Goal: Find specific page/section: Find specific page/section

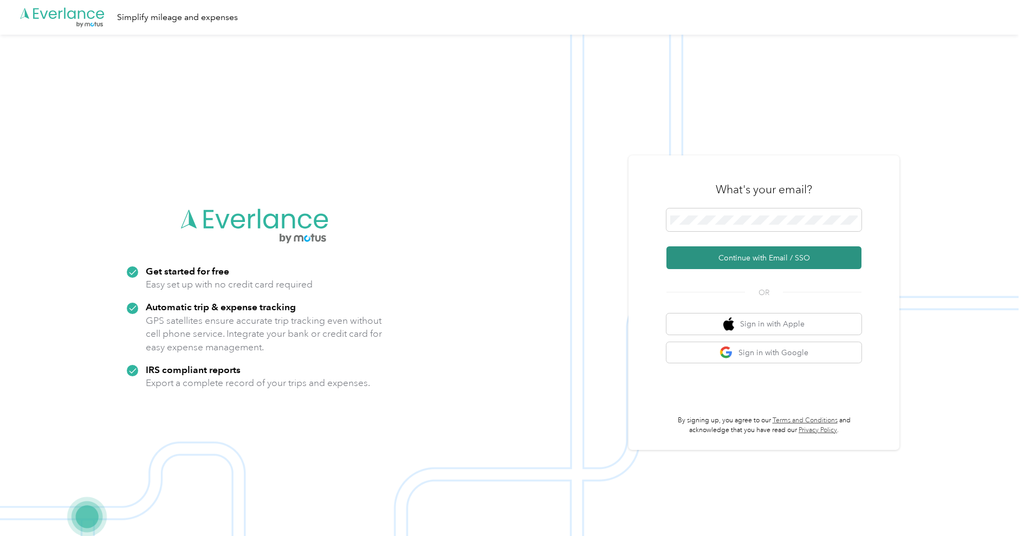
click at [770, 259] on button "Continue with Email / SSO" at bounding box center [763, 257] width 195 height 23
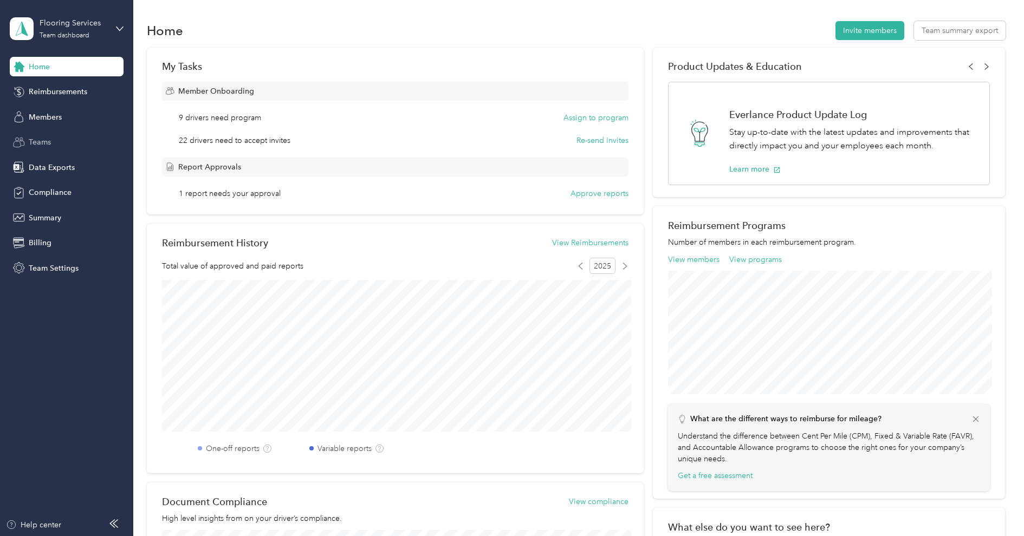
click at [66, 135] on div "Teams" at bounding box center [67, 142] width 114 height 19
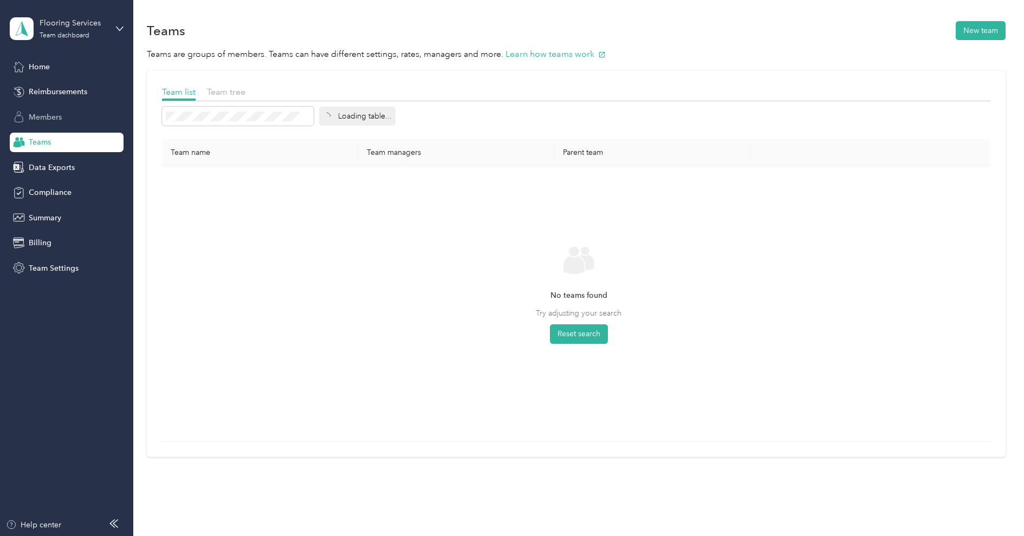
click at [61, 116] on span "Members" at bounding box center [45, 117] width 33 height 11
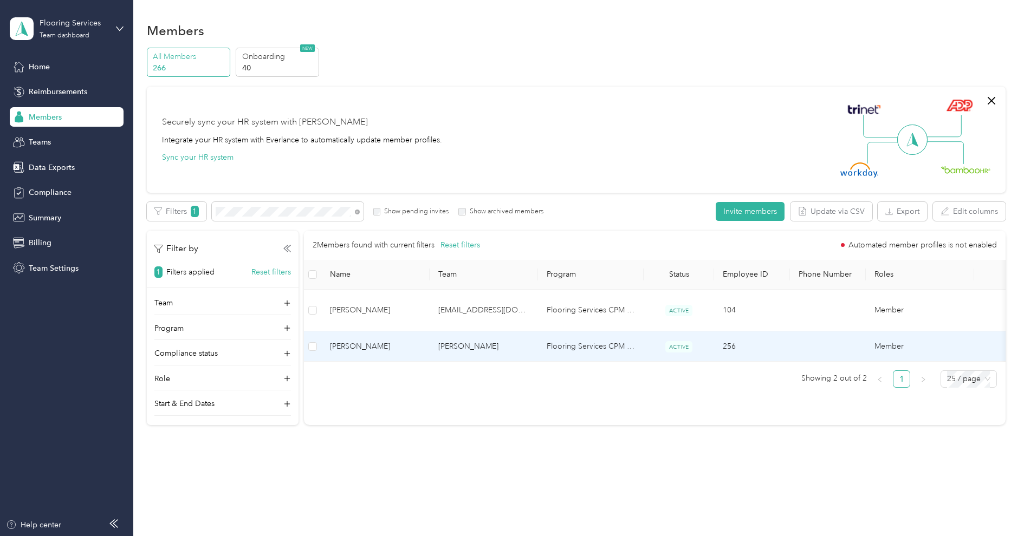
click at [407, 341] on span "[PERSON_NAME]" at bounding box center [375, 347] width 91 height 12
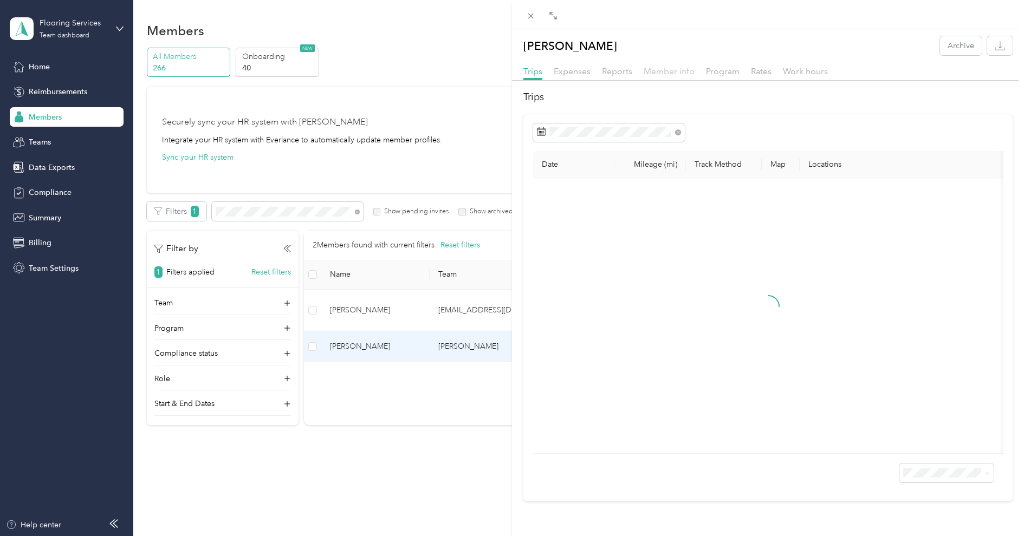
click at [674, 76] on span "Member info" at bounding box center [668, 71] width 51 height 10
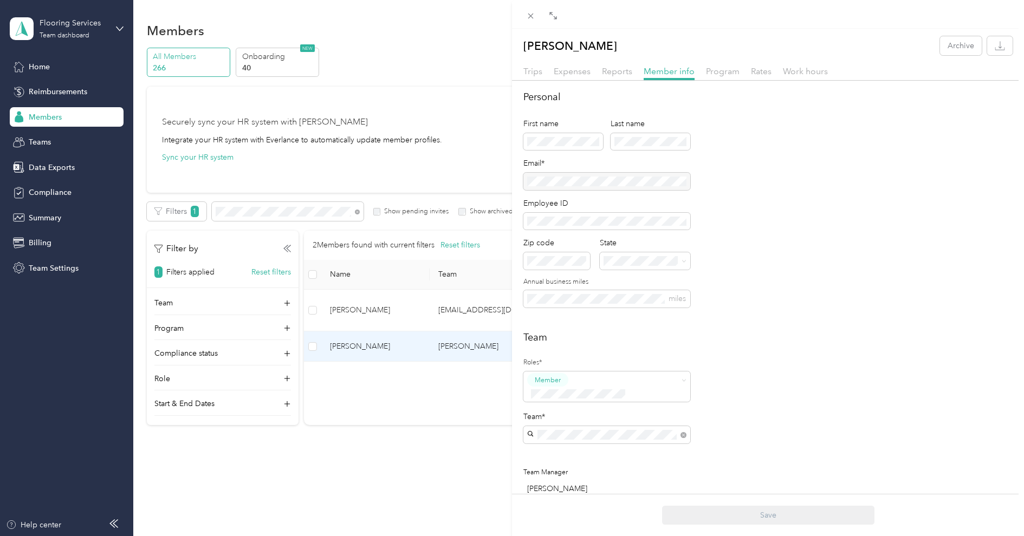
click at [596, 178] on div at bounding box center [606, 181] width 167 height 17
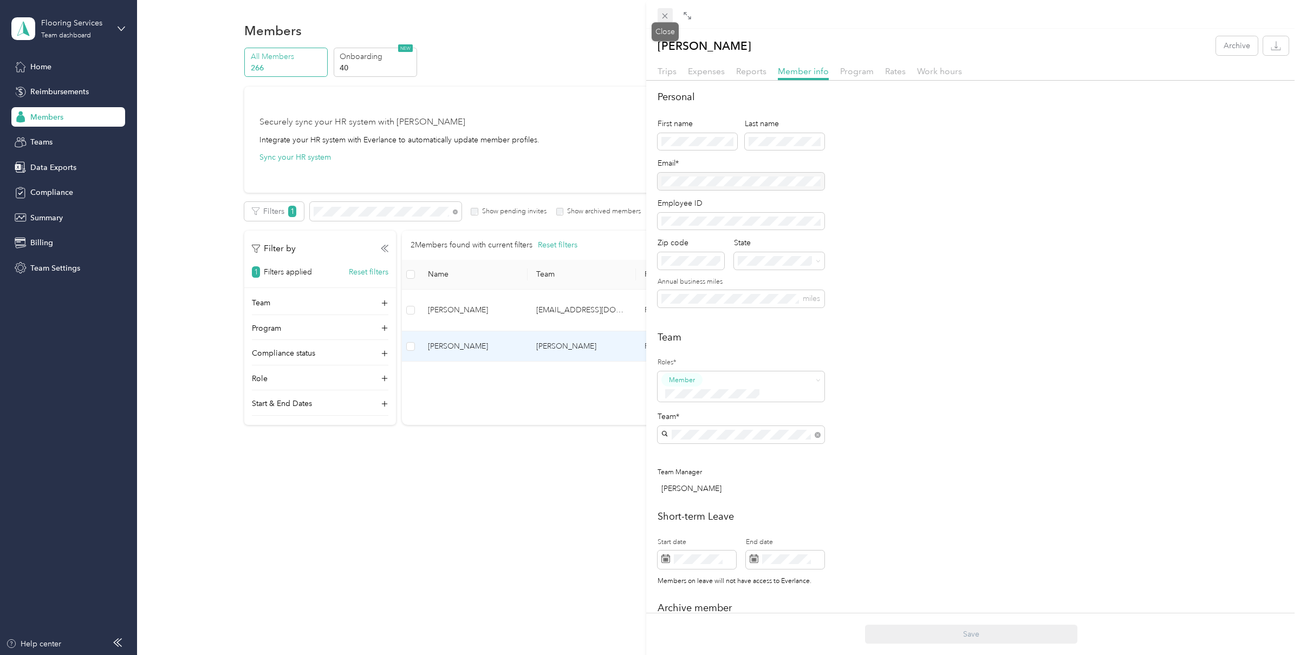
click at [662, 18] on icon at bounding box center [664, 15] width 9 height 9
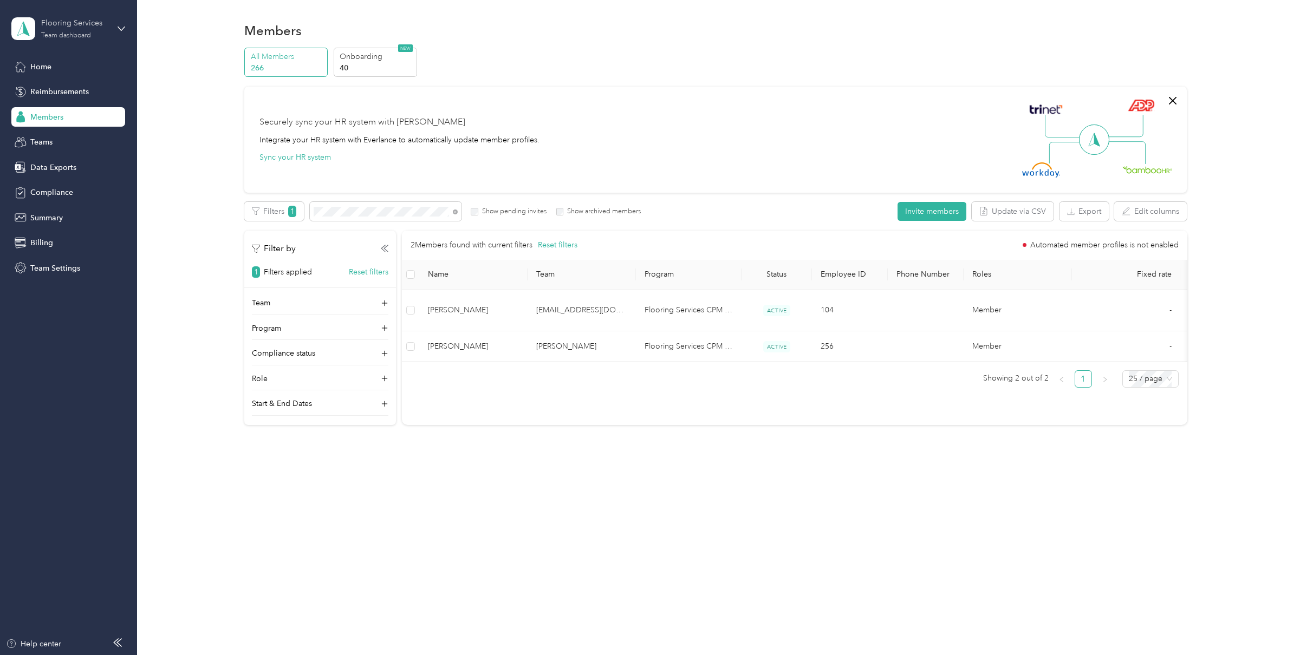
click at [58, 25] on div "Flooring Services" at bounding box center [75, 22] width 68 height 11
click at [78, 19] on div "Flooring Services" at bounding box center [75, 22] width 68 height 11
click at [75, 128] on div "Log out" at bounding box center [125, 137] width 213 height 19
